Goal: Find specific page/section: Find specific page/section

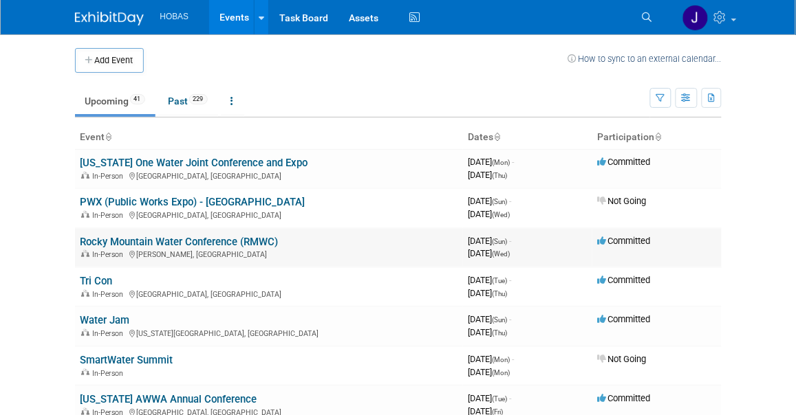
click at [169, 244] on link "Rocky Mountain Water Conference (RMWC)" at bounding box center [179, 242] width 198 height 12
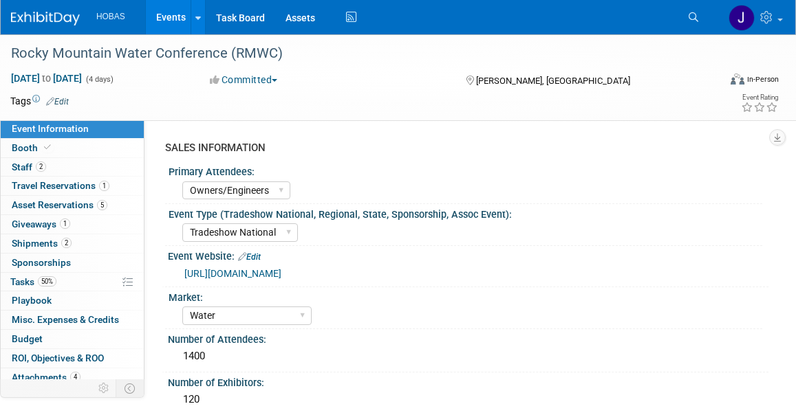
select select "Owners/Engineers"
select select "Tradeshow National"
select select "Water"
select select "Exhibiting"
click at [43, 238] on span "Shipments 2" at bounding box center [42, 243] width 60 height 11
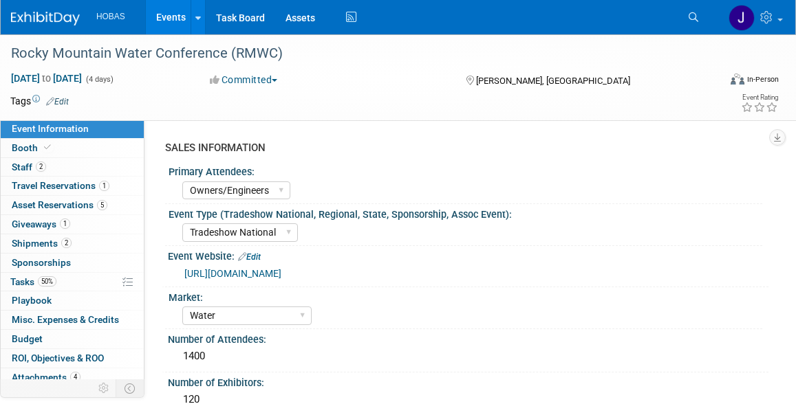
select select "Owners/Engineers"
select select "Tradeshow National"
select select "Water"
select select "Exhibiting"
select select "Owners/Engineers"
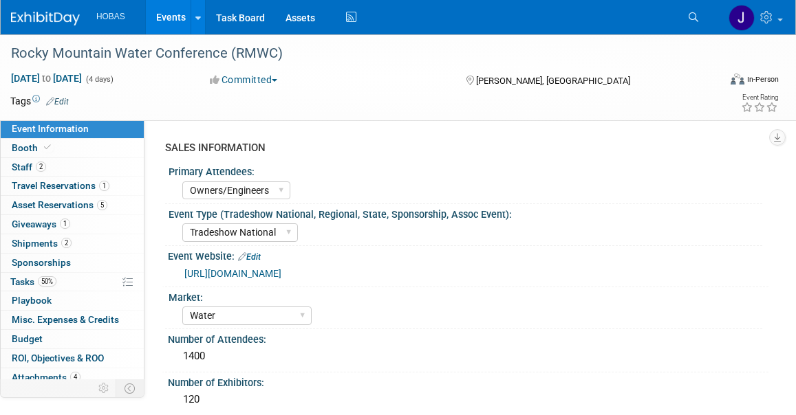
select select "Tradeshow National"
select select "Water"
select select "Exhibiting"
click at [182, 28] on link "Events" at bounding box center [171, 17] width 50 height 34
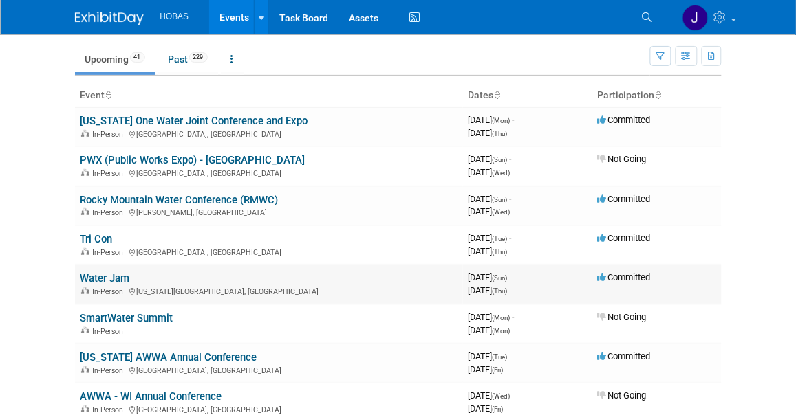
scroll to position [76, 0]
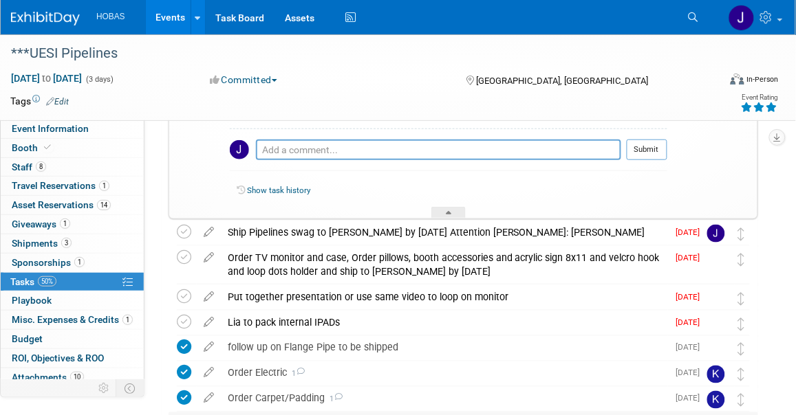
scroll to position [153, 0]
